Goal: Information Seeking & Learning: Learn about a topic

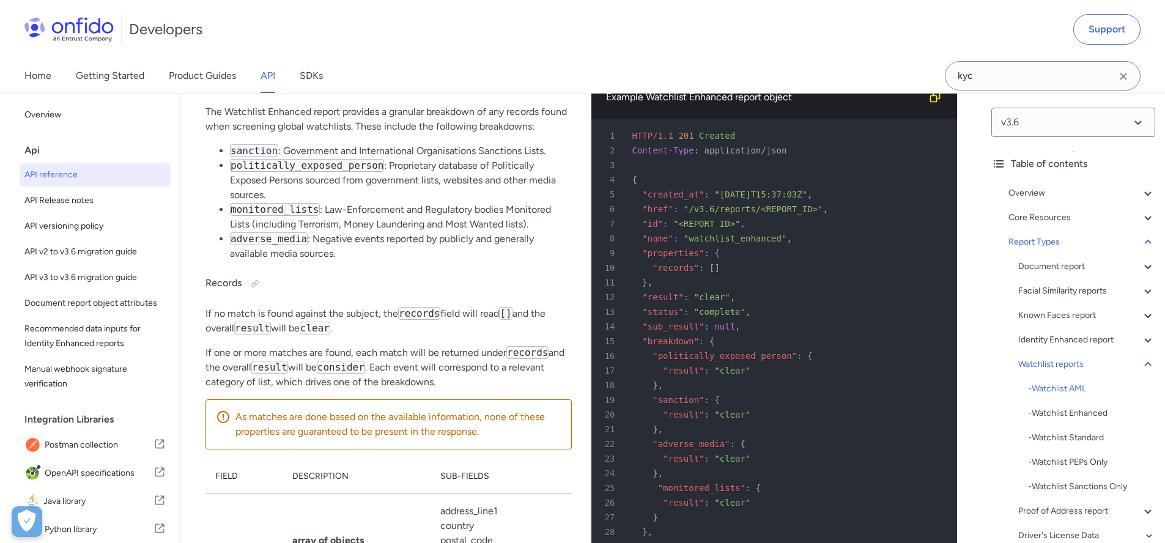
scroll to position [73051, 0]
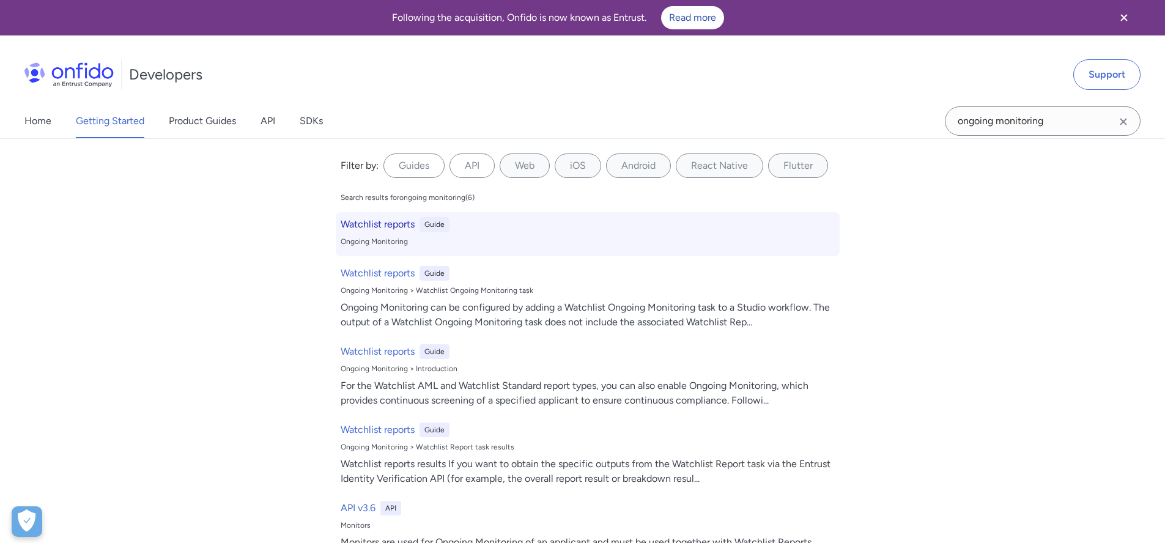
click at [385, 227] on h6 "Watchlist reports" at bounding box center [378, 224] width 74 height 15
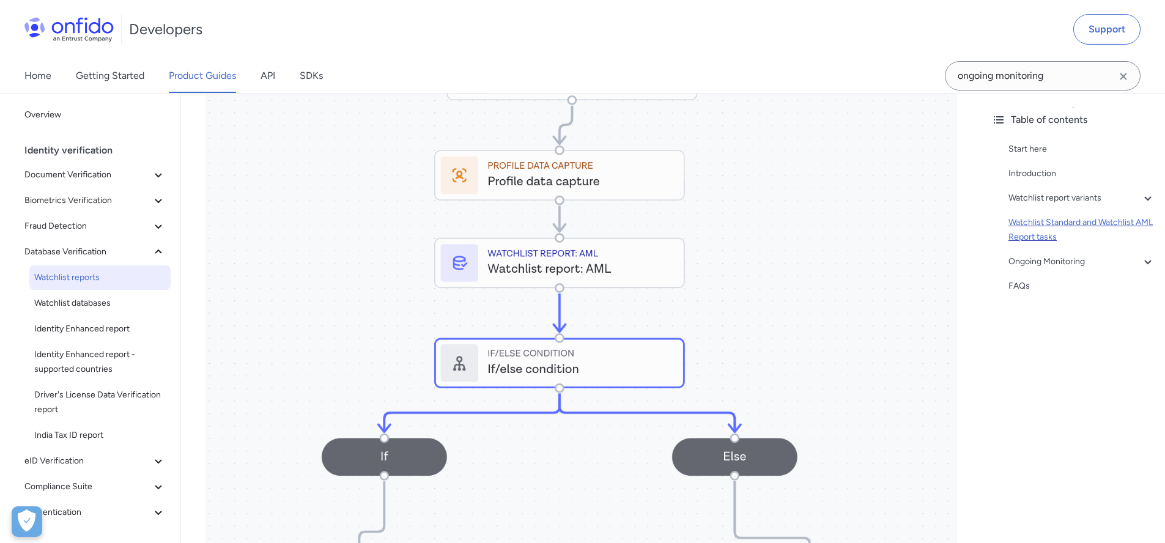
scroll to position [1298, 0]
click at [1035, 259] on div "Ongoing Monitoring" at bounding box center [1081, 261] width 147 height 15
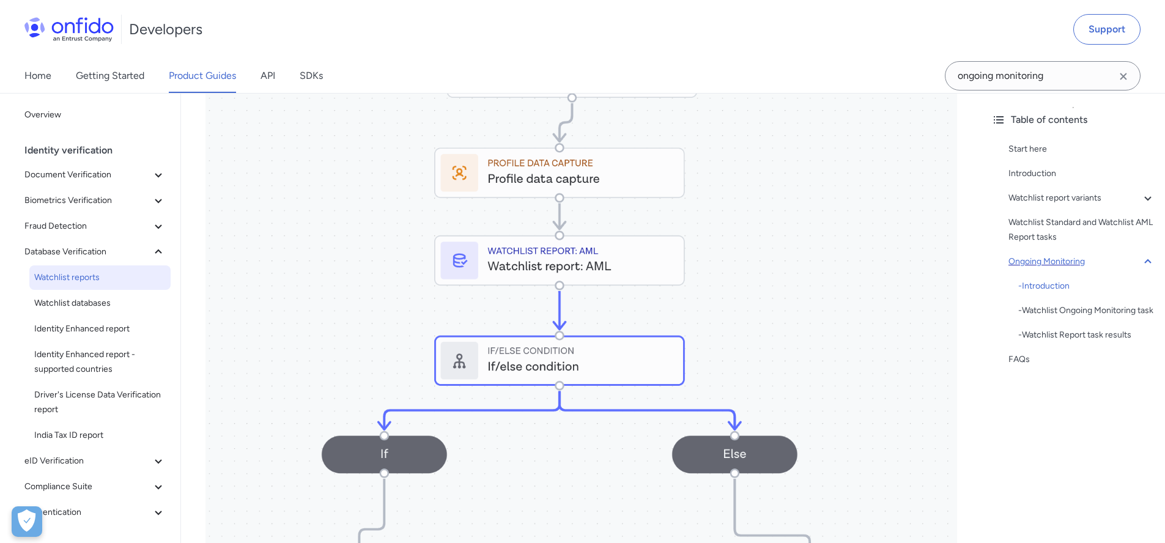
scroll to position [1874, 0]
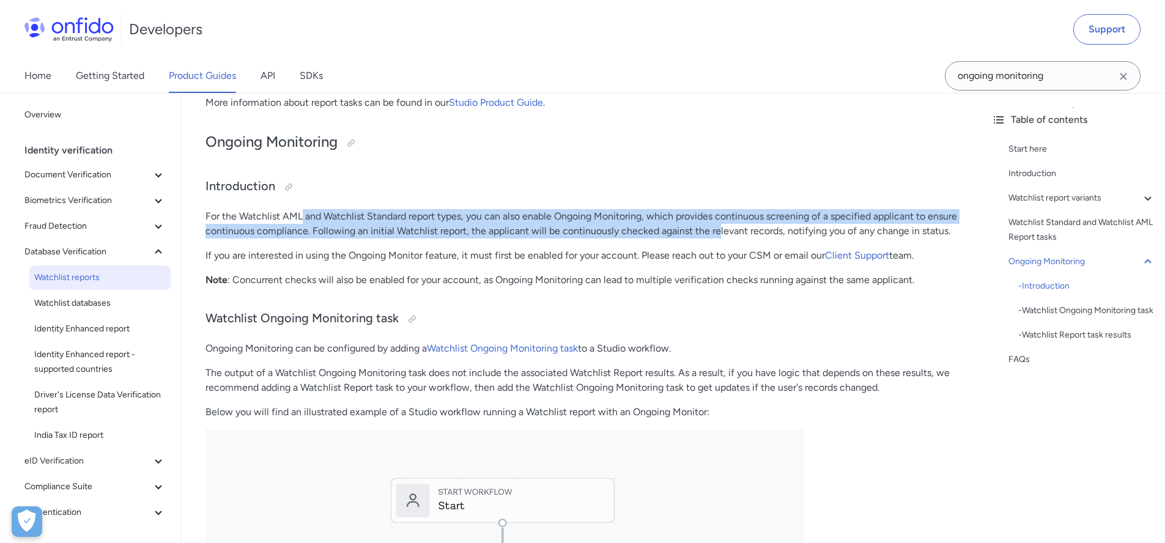
drag, startPoint x: 307, startPoint y: 216, endPoint x: 749, endPoint y: 235, distance: 443.0
click at [749, 235] on p "For the Watchlist AML and Watchlist Standard report types, you can also enable …" at bounding box center [580, 223] width 751 height 29
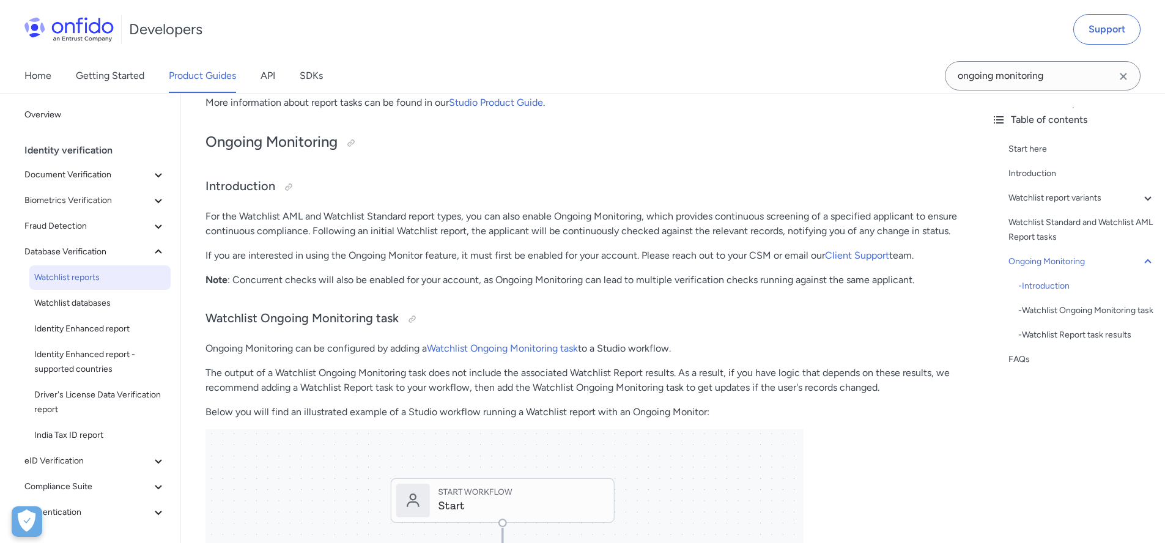
click at [347, 238] on p "For the Watchlist AML and Watchlist Standard report types, you can also enable …" at bounding box center [580, 223] width 751 height 29
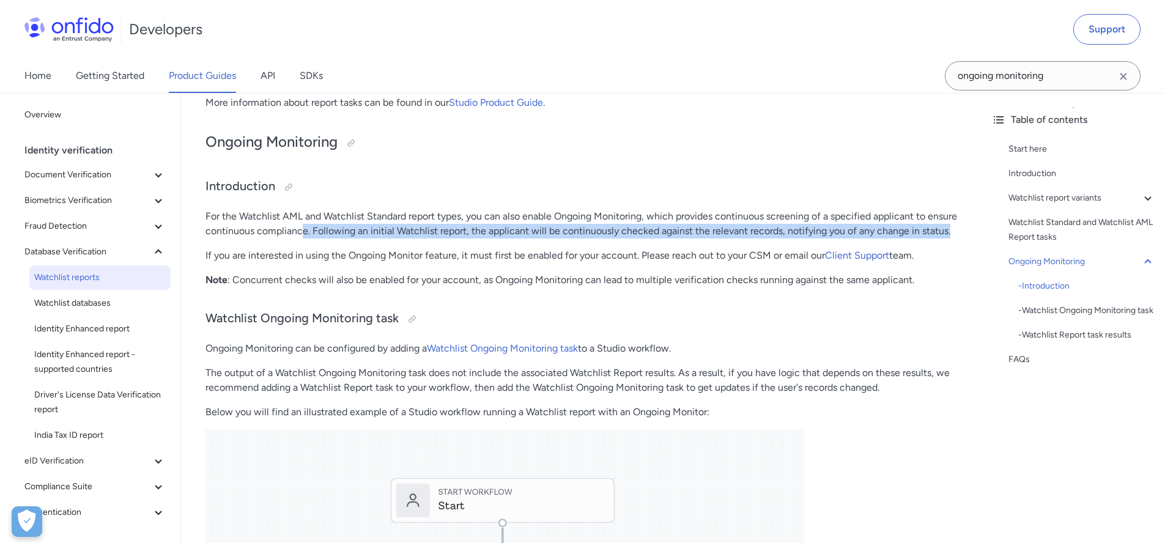
drag, startPoint x: 334, startPoint y: 232, endPoint x: 343, endPoint y: 248, distance: 18.6
click at [343, 238] on p "For the Watchlist AML and Watchlist Standard report types, you can also enable …" at bounding box center [580, 223] width 751 height 29
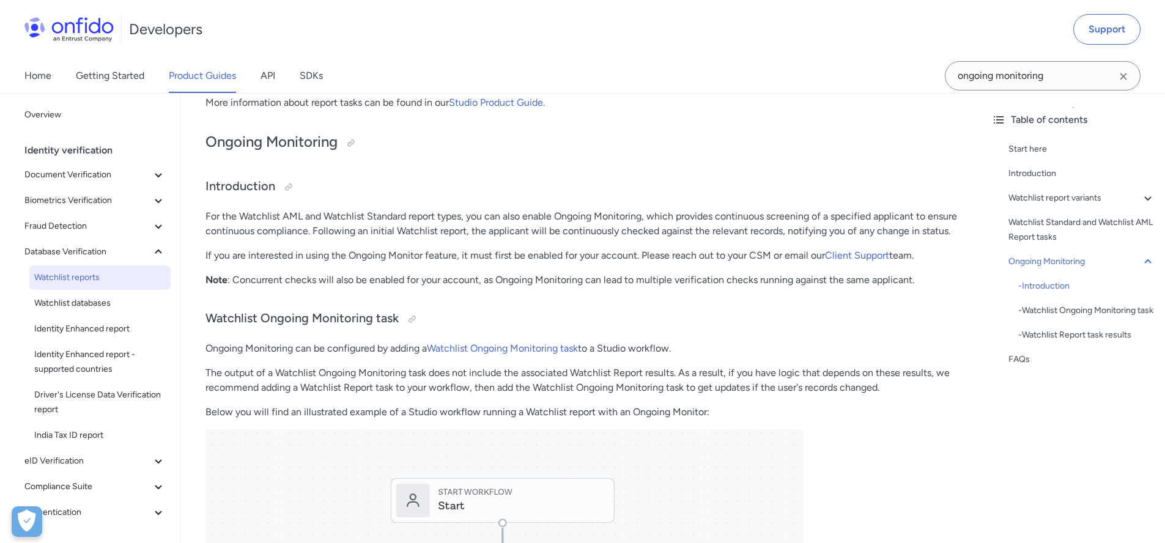
drag, startPoint x: 347, startPoint y: 242, endPoint x: 358, endPoint y: 234, distance: 14.1
click at [347, 238] on p "For the Watchlist AML and Watchlist Standard report types, you can also enable …" at bounding box center [580, 223] width 751 height 29
drag, startPoint x: 359, startPoint y: 233, endPoint x: 385, endPoint y: 274, distance: 48.7
drag, startPoint x: 394, startPoint y: 273, endPoint x: 427, endPoint y: 252, distance: 38.7
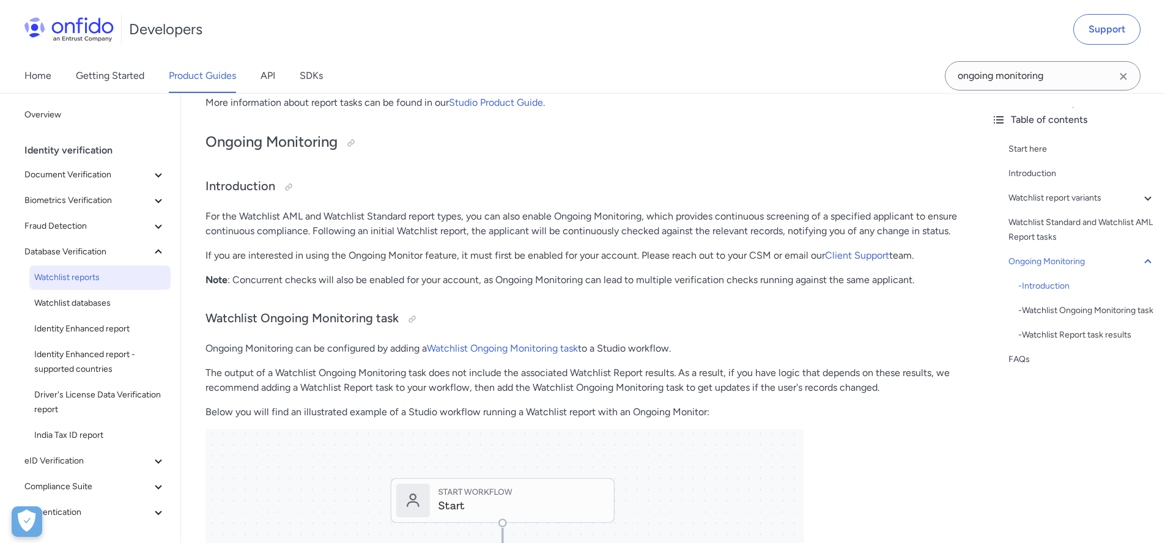
click at [395, 263] on p "If you are interested in using the Ongoing Monitor feature, it must first be en…" at bounding box center [580, 255] width 751 height 15
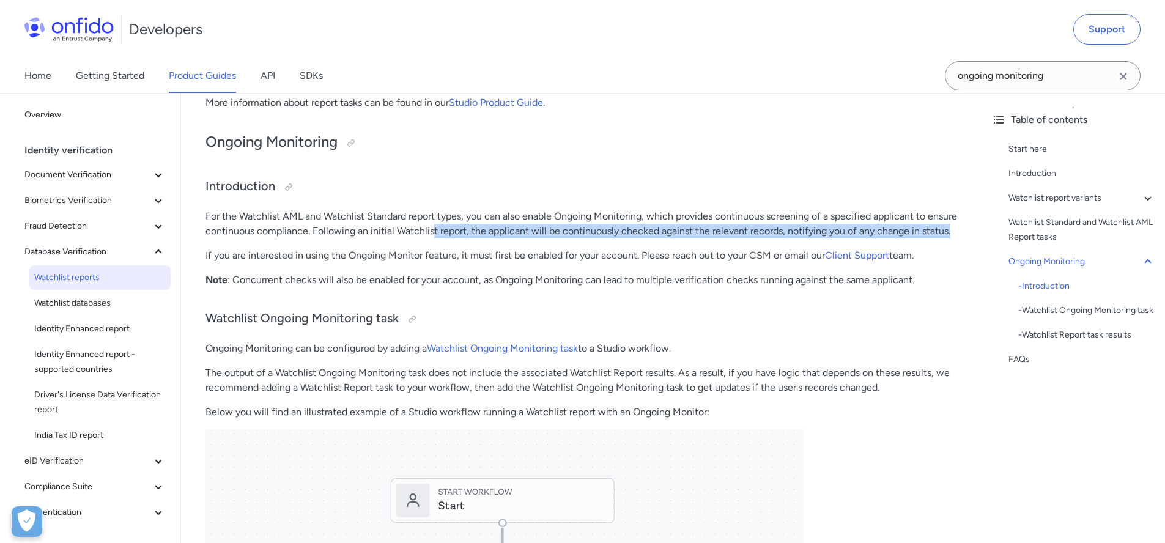
drag, startPoint x: 462, startPoint y: 229, endPoint x: 474, endPoint y: 248, distance: 22.4
click at [474, 238] on p "For the Watchlist AML and Watchlist Standard report types, you can also enable …" at bounding box center [580, 223] width 751 height 29
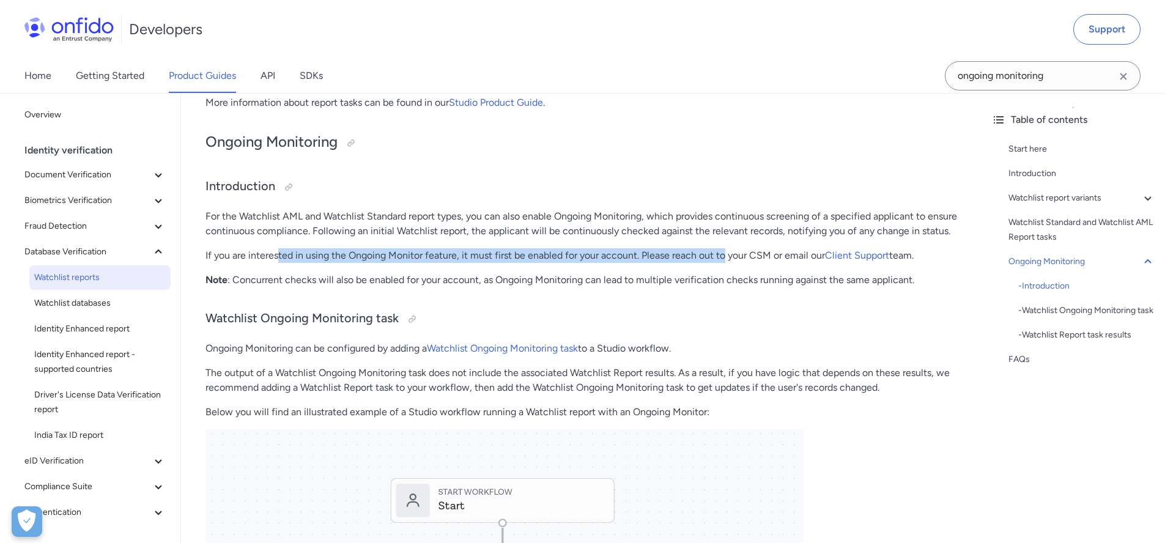
drag, startPoint x: 277, startPoint y: 270, endPoint x: 727, endPoint y: 267, distance: 449.9
click at [727, 263] on p "If you are interested in using the Ongoing Monitor feature, it must first be en…" at bounding box center [580, 255] width 751 height 15
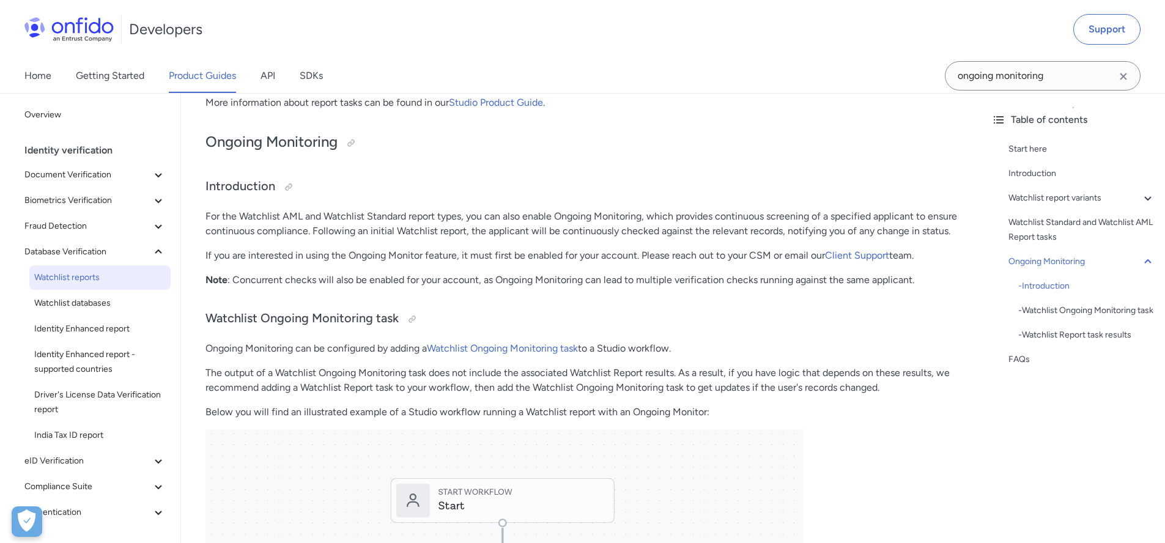
click at [369, 287] on p "Note : Concurrent checks will also be enabled for your account, as Ongoing Moni…" at bounding box center [580, 280] width 751 height 15
drag, startPoint x: 270, startPoint y: 295, endPoint x: 493, endPoint y: 294, distance: 222.5
click at [493, 287] on p "Note : Concurrent checks will also be enabled for your account, as Ongoing Moni…" at bounding box center [580, 280] width 751 height 15
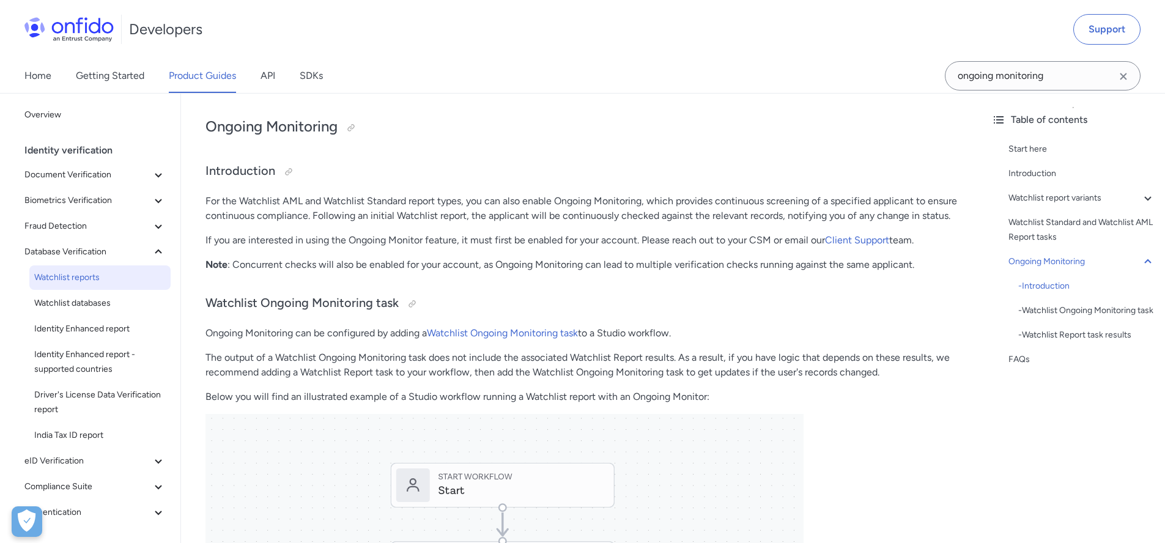
scroll to position [1893, 0]
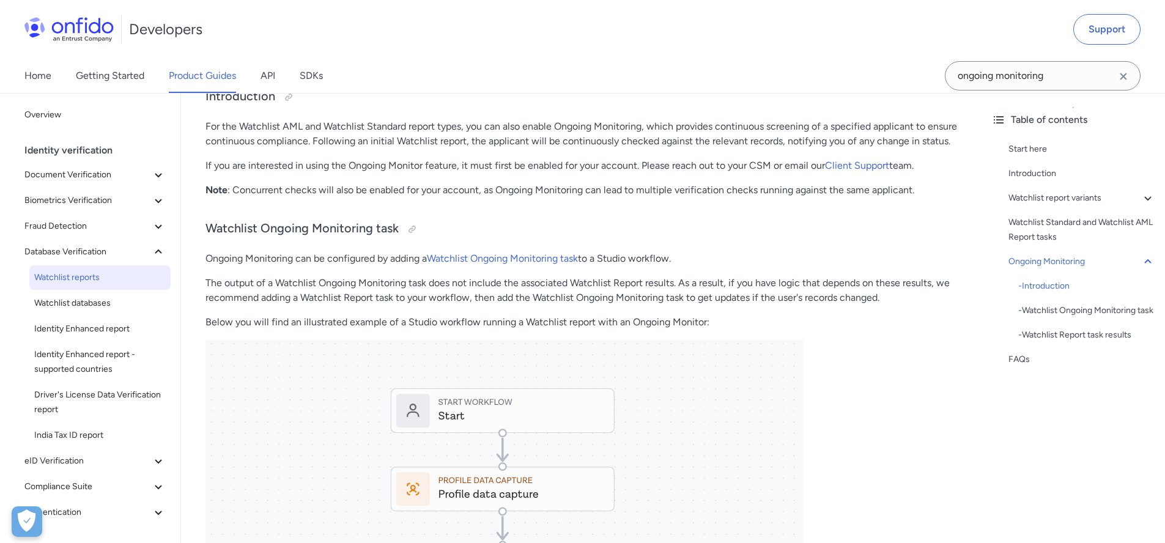
click at [262, 300] on p "The output of a Watchlist Ongoing Monitoring task does not include the associat…" at bounding box center [580, 290] width 751 height 29
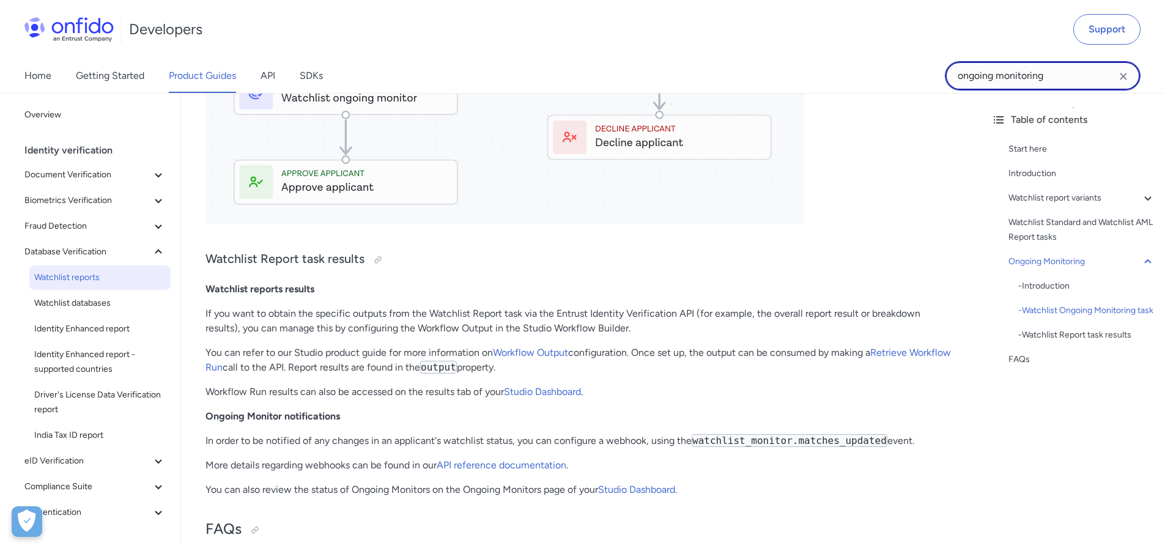
scroll to position [2873, 0]
click at [1047, 83] on input "ongoing monitoring" at bounding box center [1042, 75] width 196 height 29
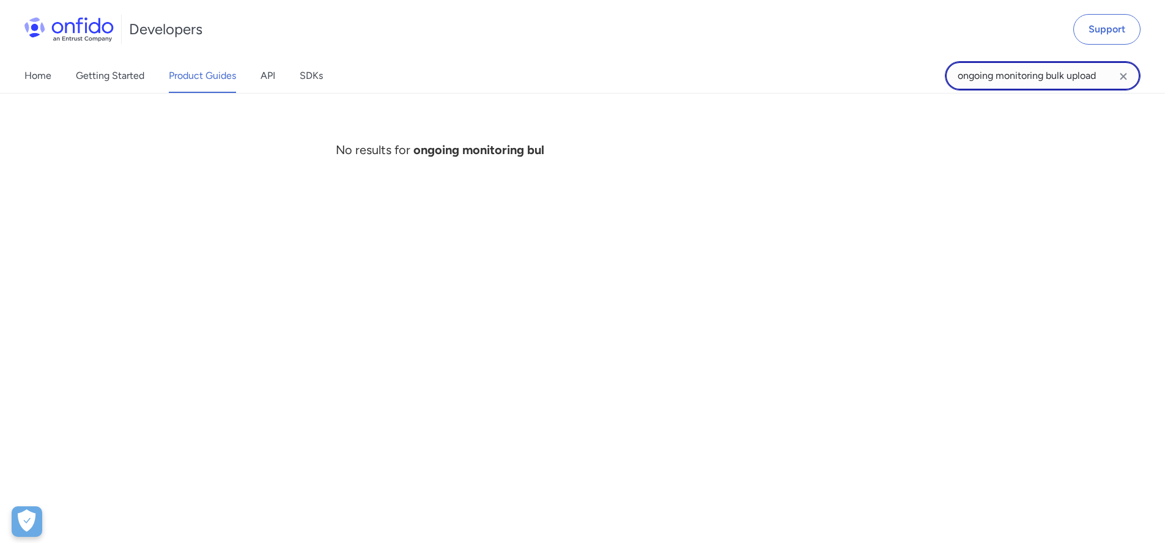
type input "ongoing monitoring bulk upload"
